Goal: Use online tool/utility: Utilize a website feature to perform a specific function

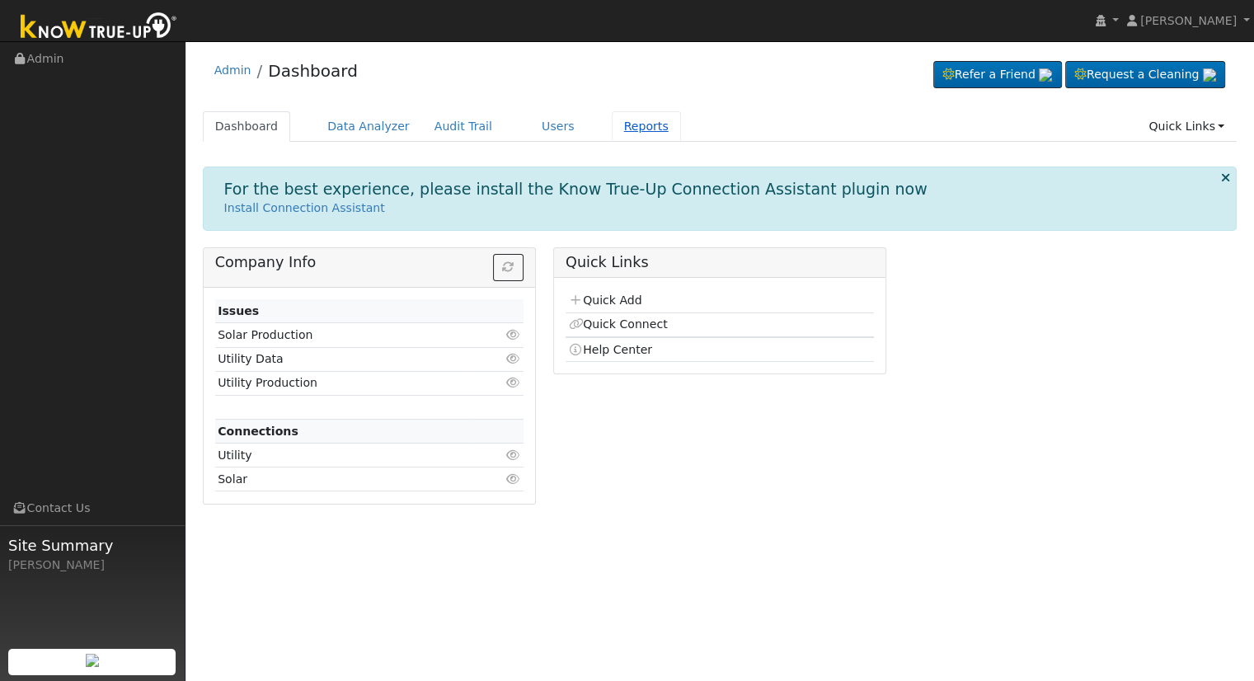
click at [621, 125] on link "Reports" at bounding box center [646, 126] width 69 height 31
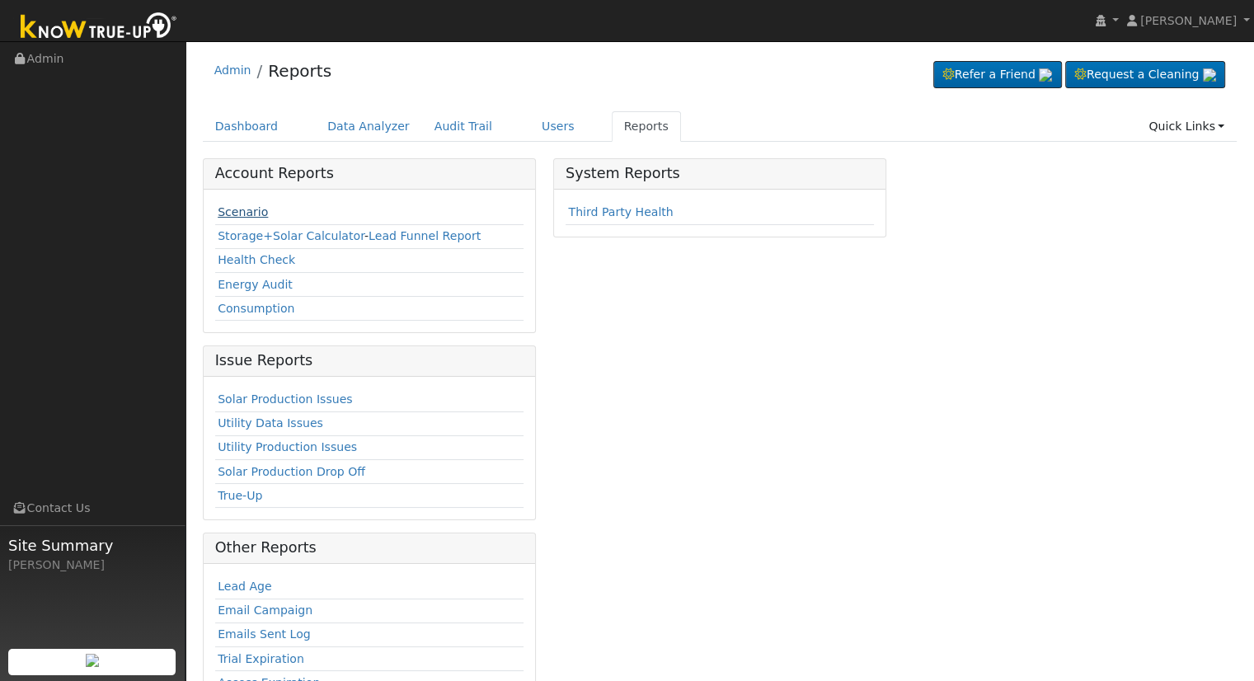
click at [236, 211] on link "Scenario" at bounding box center [243, 211] width 50 height 13
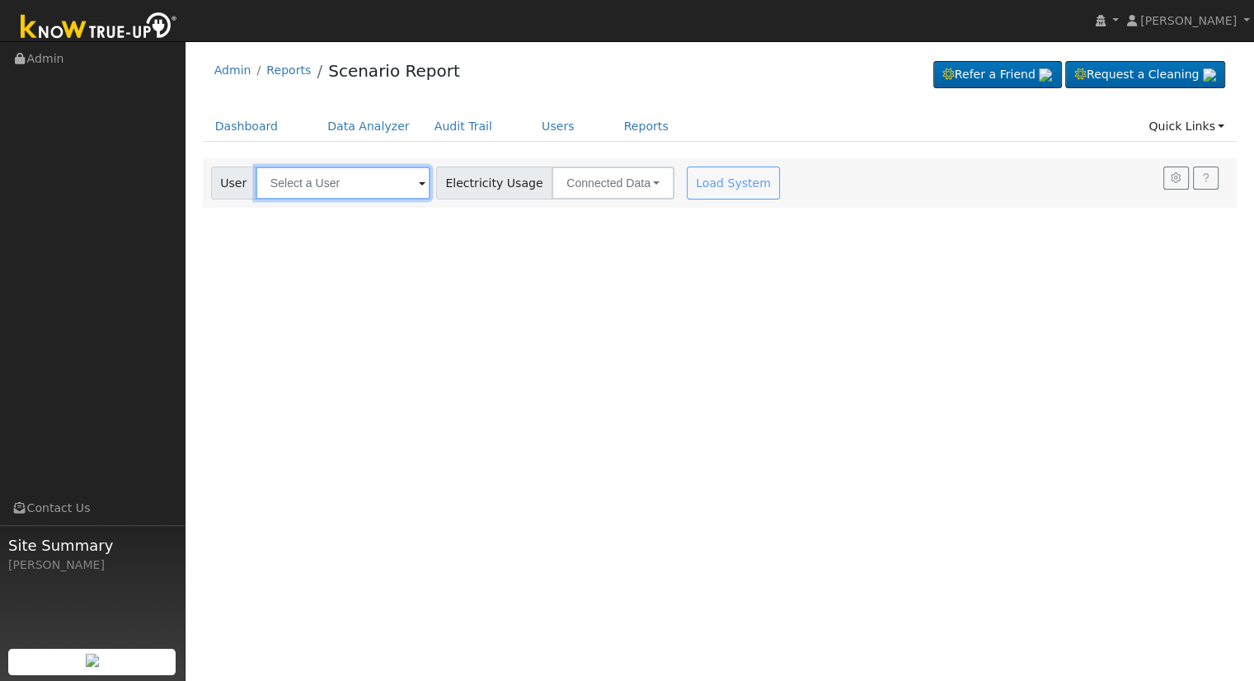
click at [280, 188] on input "text" at bounding box center [343, 183] width 175 height 33
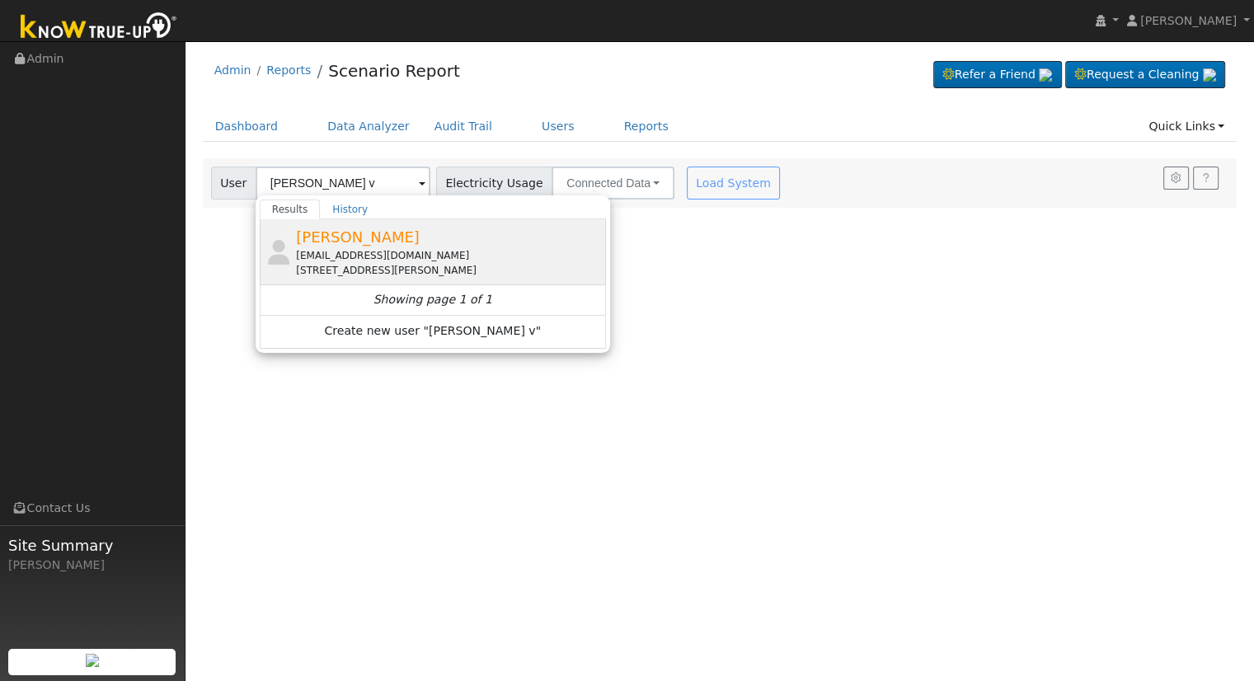
click at [330, 244] on span "Nhia Vue" at bounding box center [358, 236] width 124 height 17
type input "Nhia Vue"
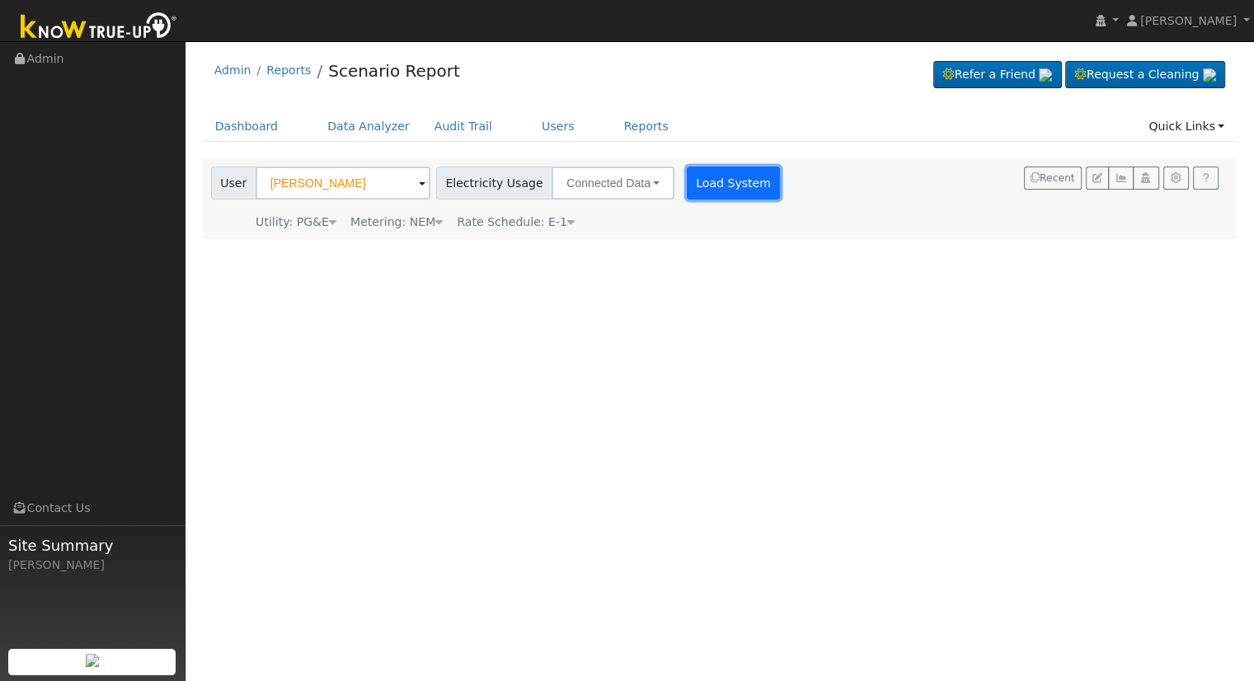
click at [702, 170] on button "Load System" at bounding box center [734, 183] width 94 height 33
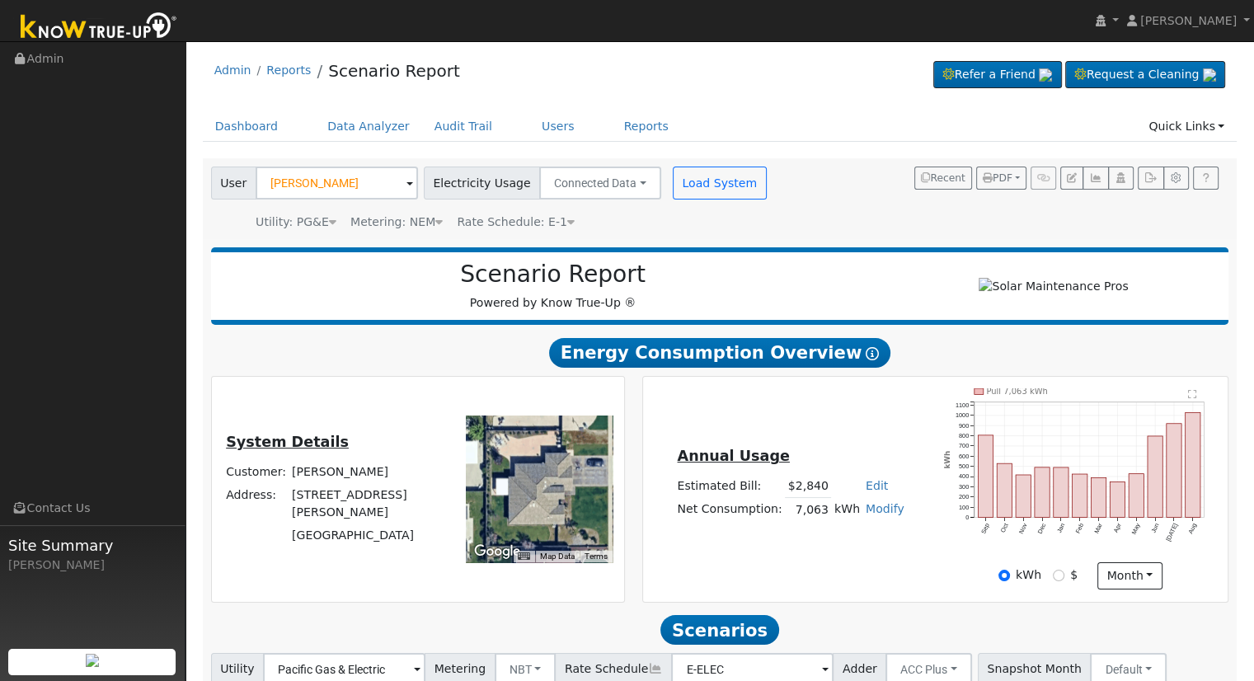
scroll to position [129, 0]
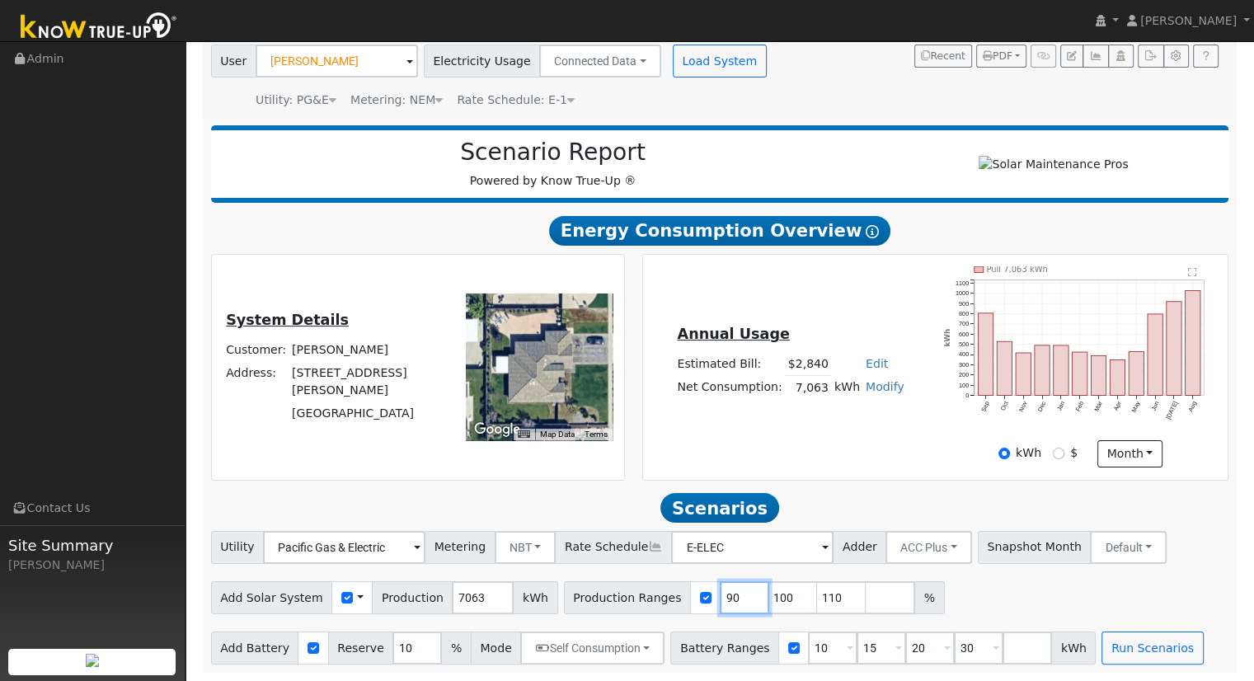
click at [720, 589] on input "90" at bounding box center [744, 597] width 49 height 33
type input "100"
type input "110"
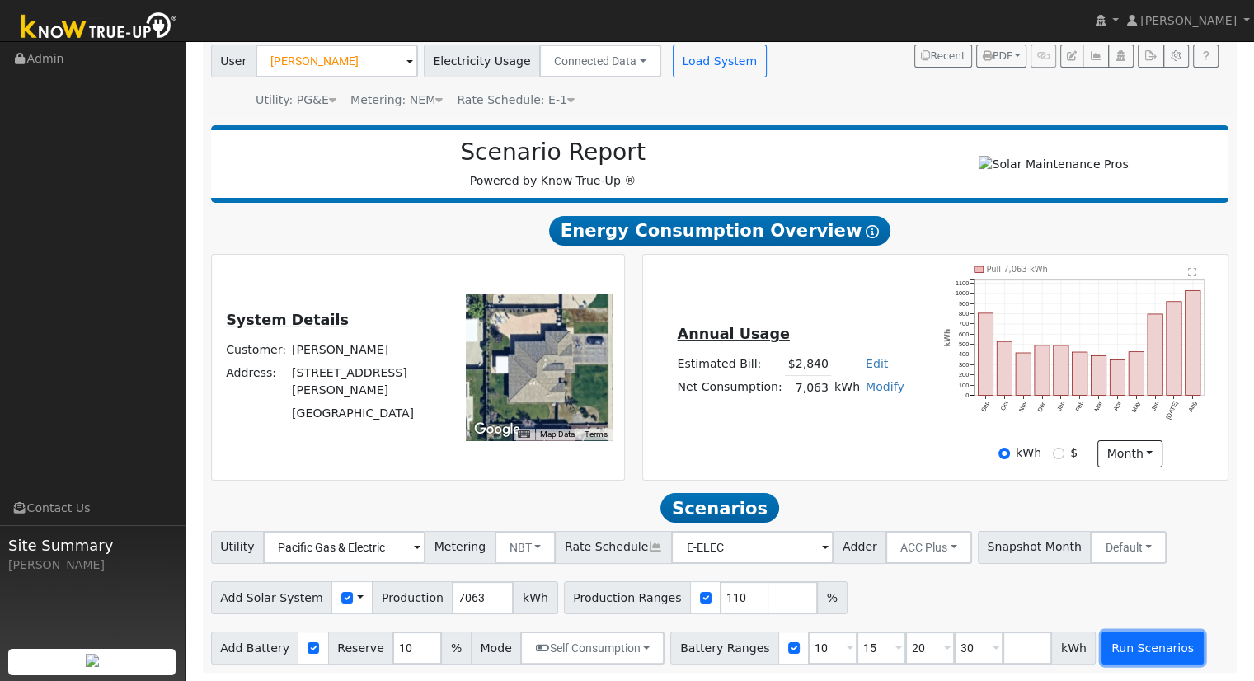
click at [1101, 651] on button "Run Scenarios" at bounding box center [1151, 648] width 101 height 33
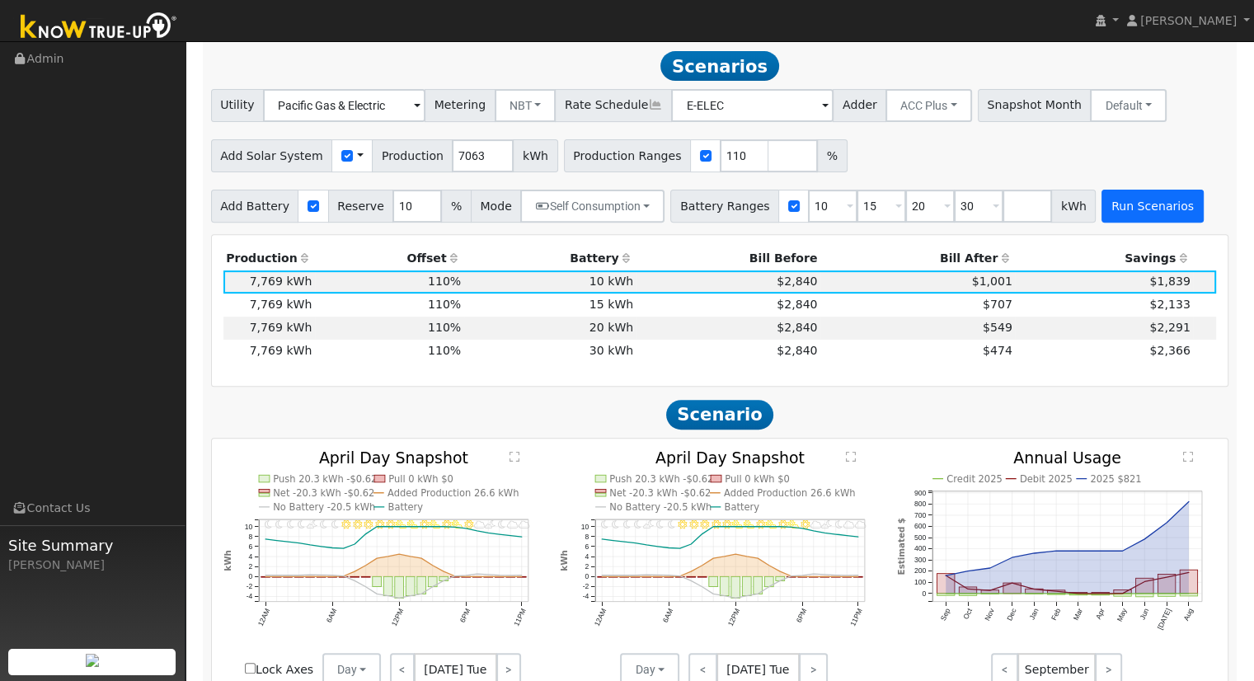
scroll to position [571, 0]
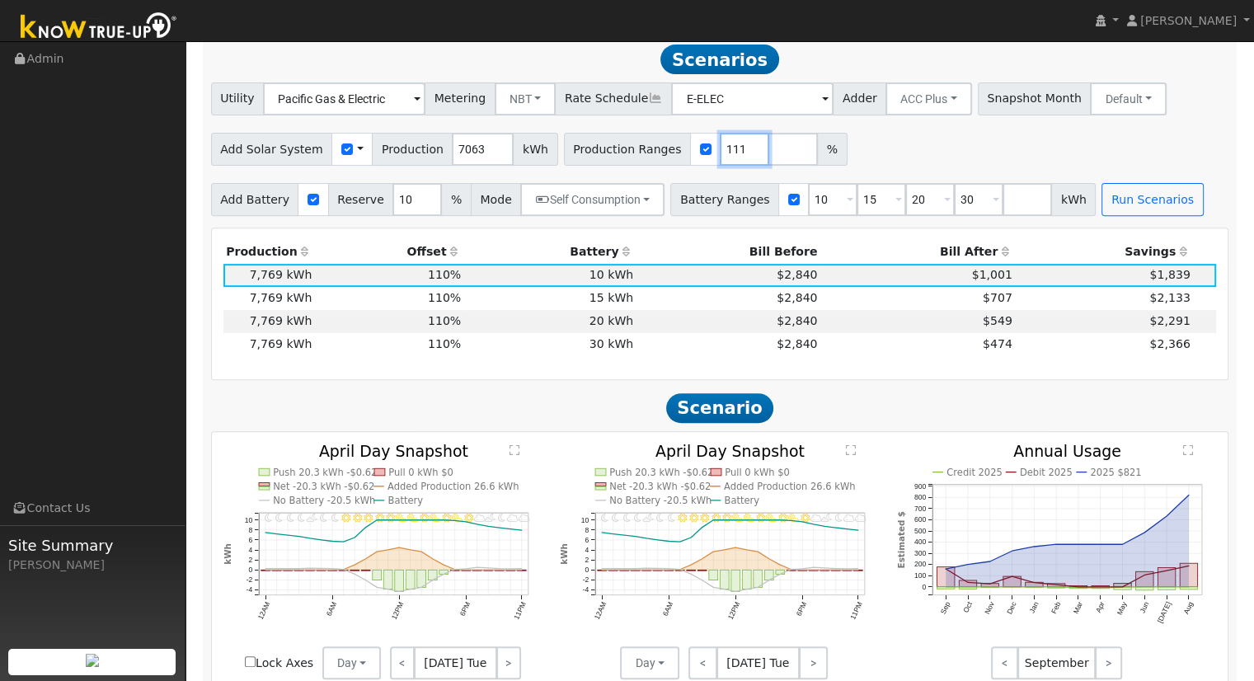
click at [721, 152] on input "111" at bounding box center [744, 149] width 49 height 33
click at [721, 152] on input "112" at bounding box center [744, 149] width 49 height 33
click at [1101, 200] on button "Run Scenarios" at bounding box center [1151, 199] width 101 height 33
click at [724, 148] on input "113" at bounding box center [744, 149] width 49 height 33
type input "114"
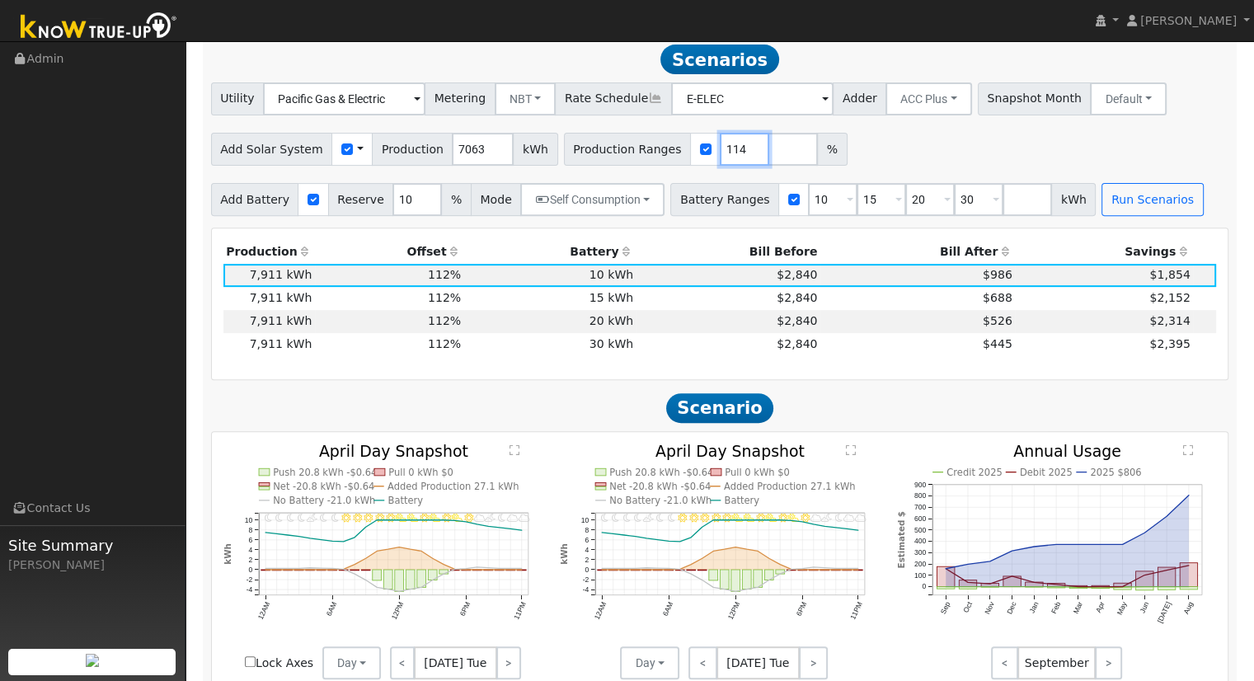
click at [724, 148] on input "114" at bounding box center [744, 149] width 49 height 33
click at [1101, 205] on button "Run Scenarios" at bounding box center [1151, 199] width 101 height 33
